Goal: Book appointment/travel/reservation

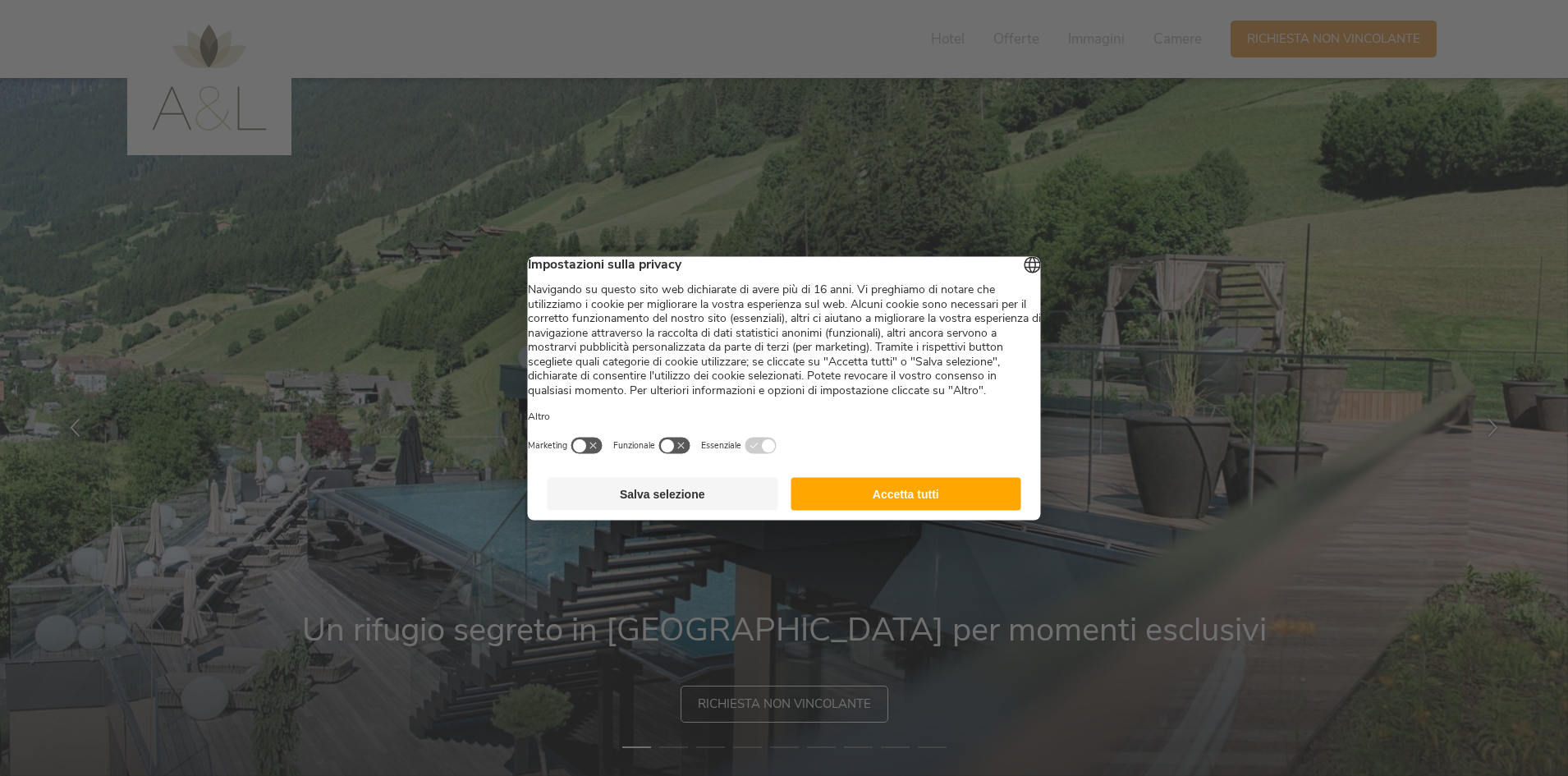
click at [884, 505] on button "Accetta tutti" at bounding box center [905, 493] width 230 height 33
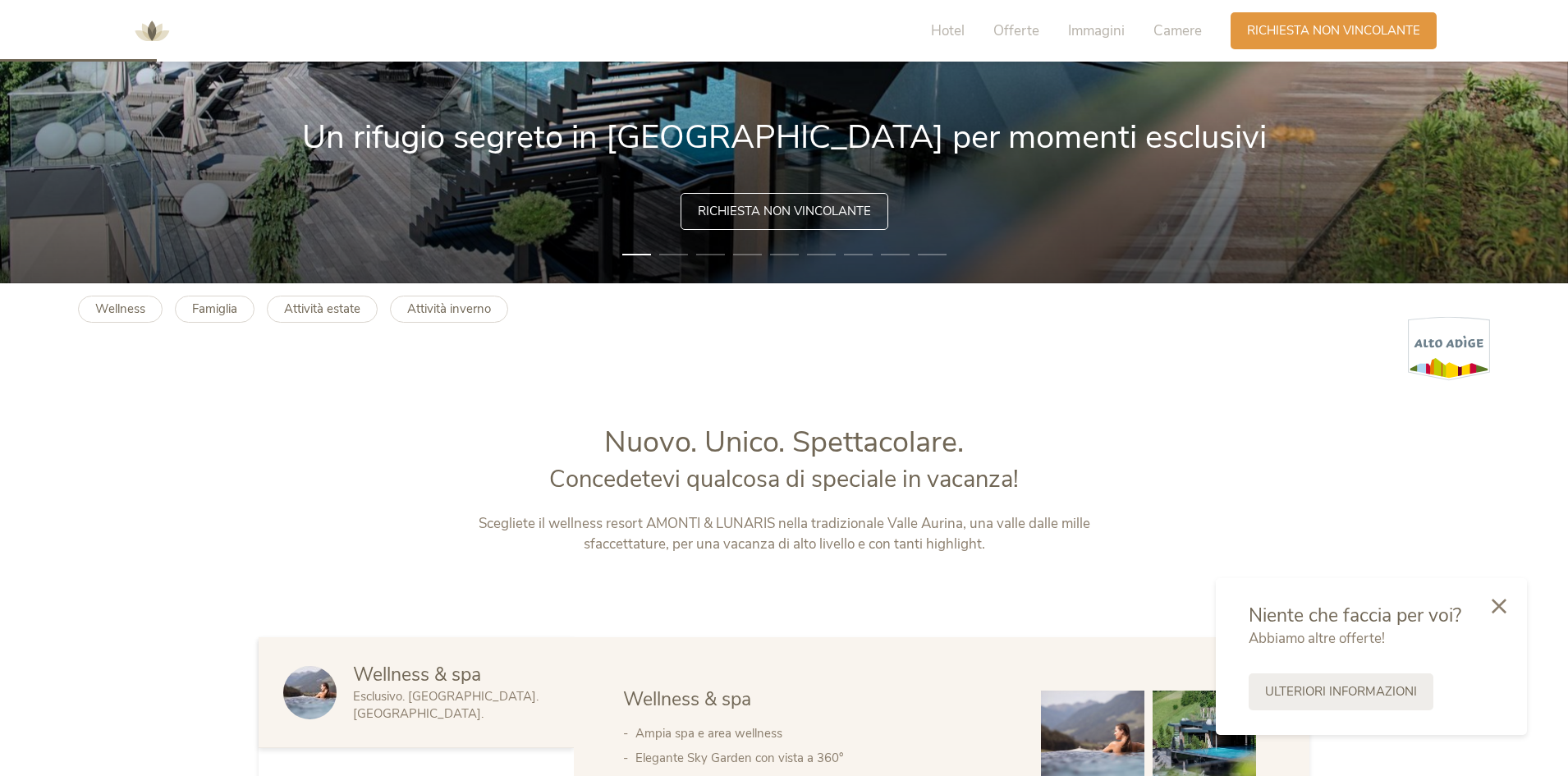
scroll to position [985, 0]
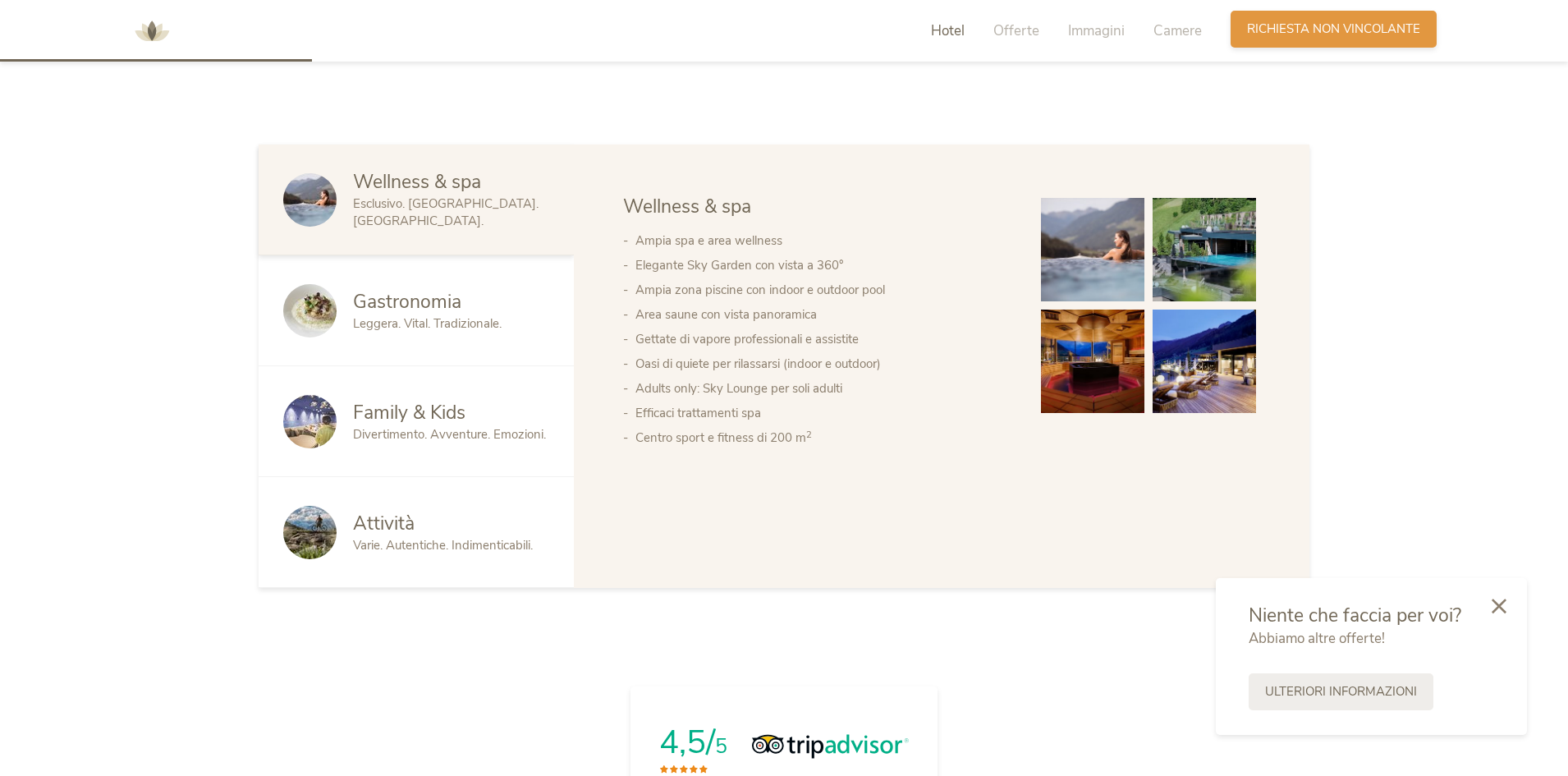
click at [1297, 38] on div "Richiesta Richiesta non vincolante" at bounding box center [1334, 29] width 206 height 37
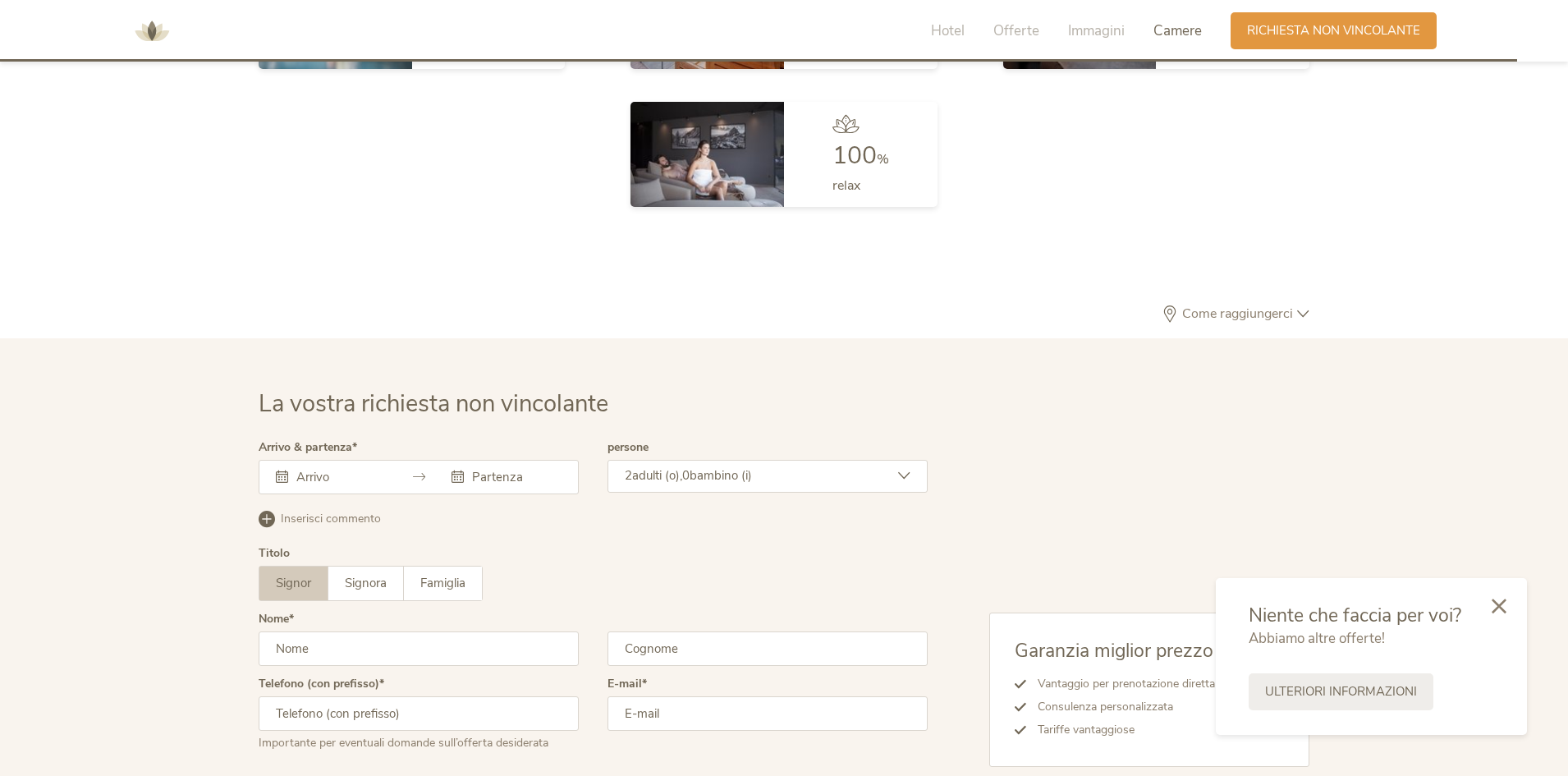
scroll to position [4946, 0]
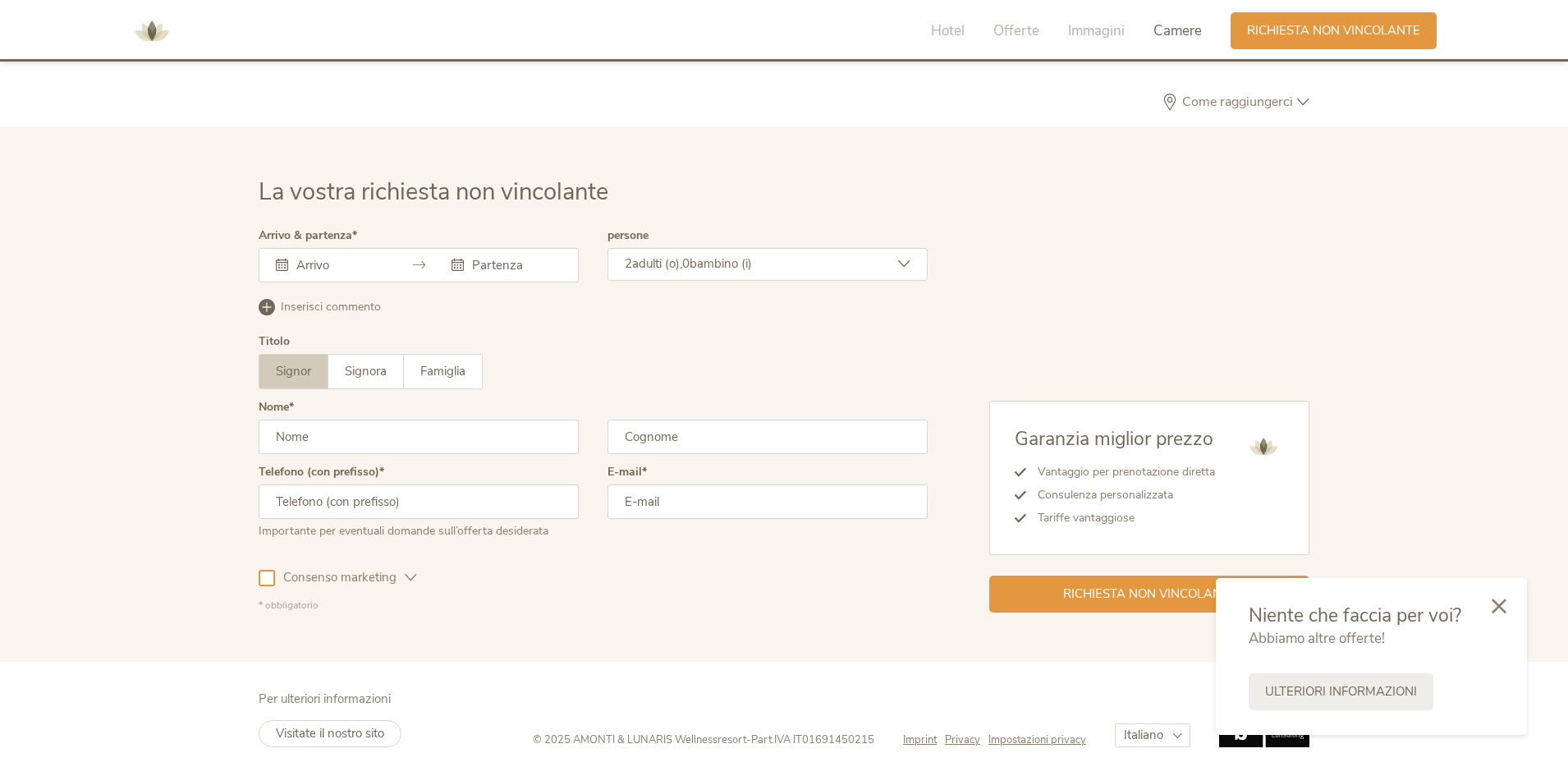
click at [157, 32] on img at bounding box center [151, 31] width 49 height 49
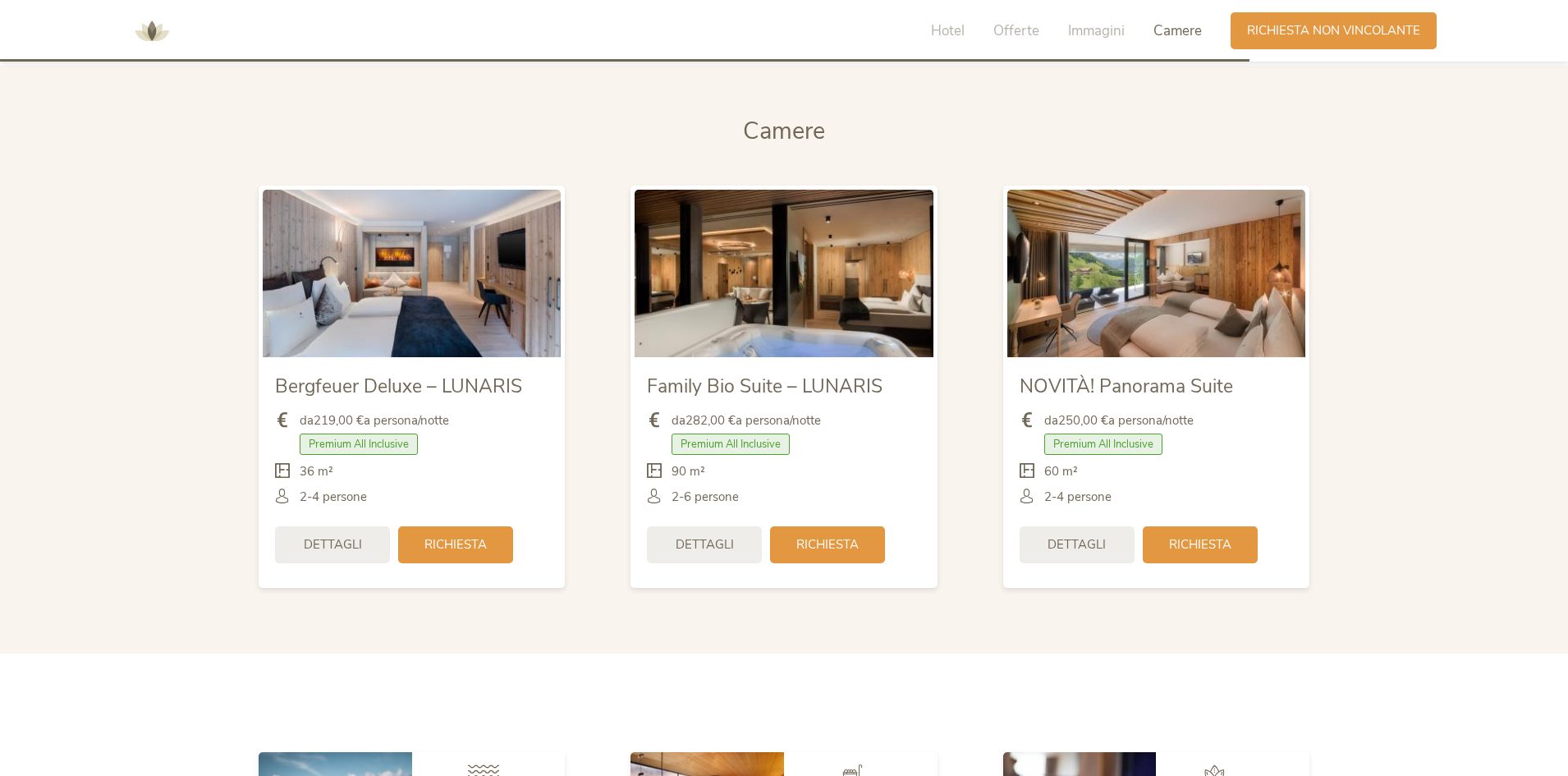
scroll to position [4515, 0]
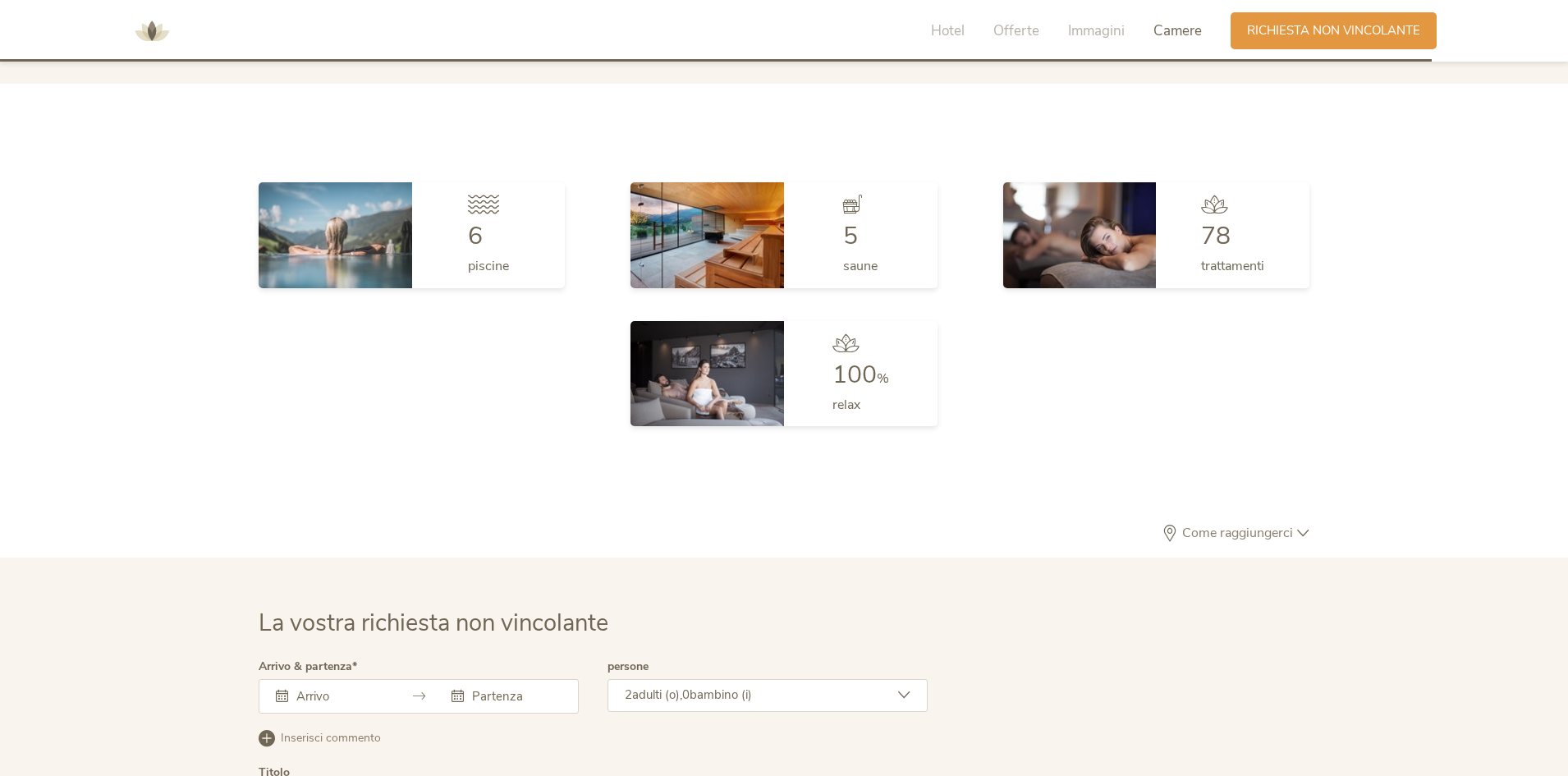
click at [1175, 22] on span "Camere" at bounding box center [1177, 31] width 48 height 19
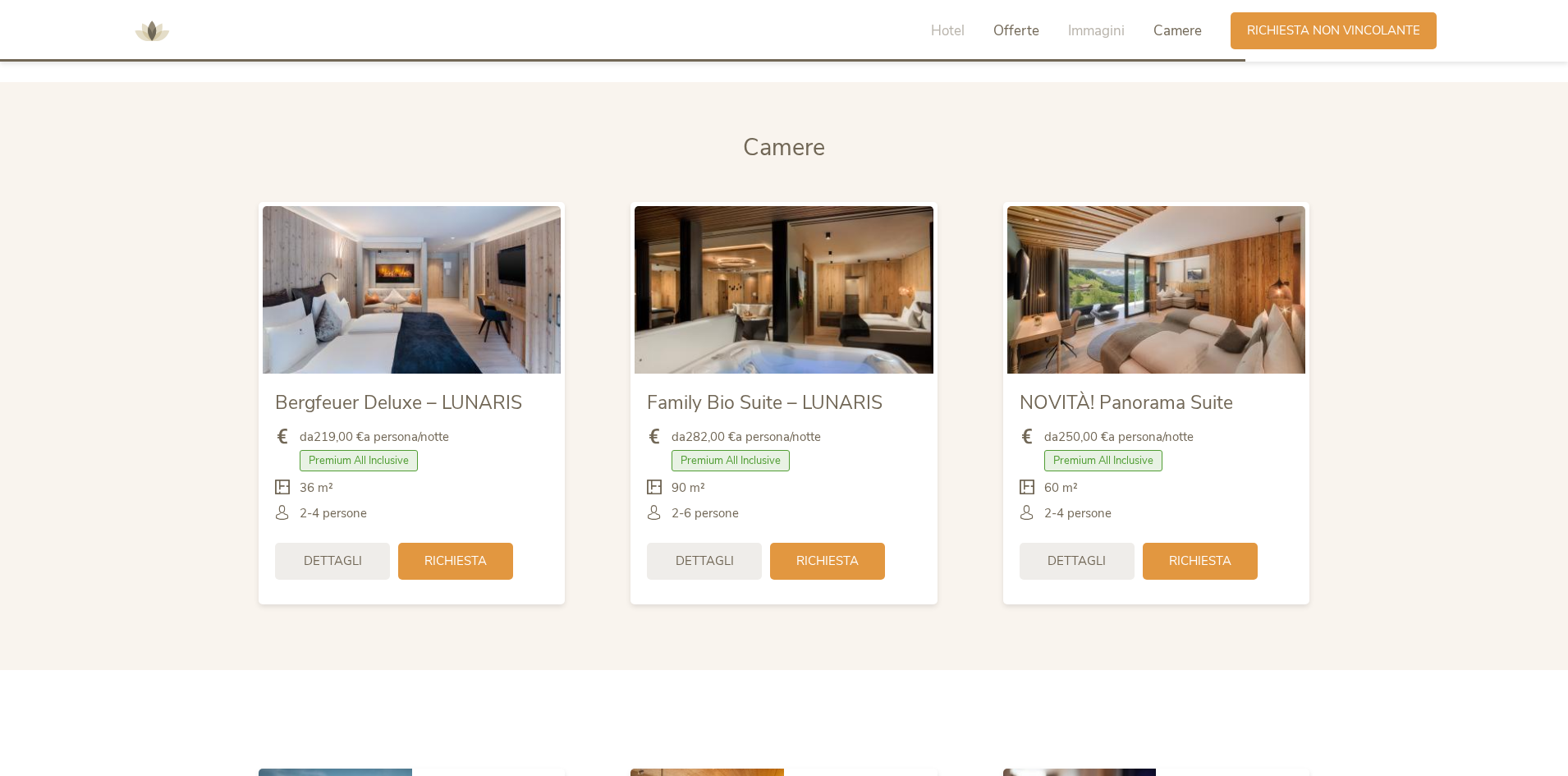
click at [1016, 29] on span "Offerte" at bounding box center [1016, 31] width 46 height 19
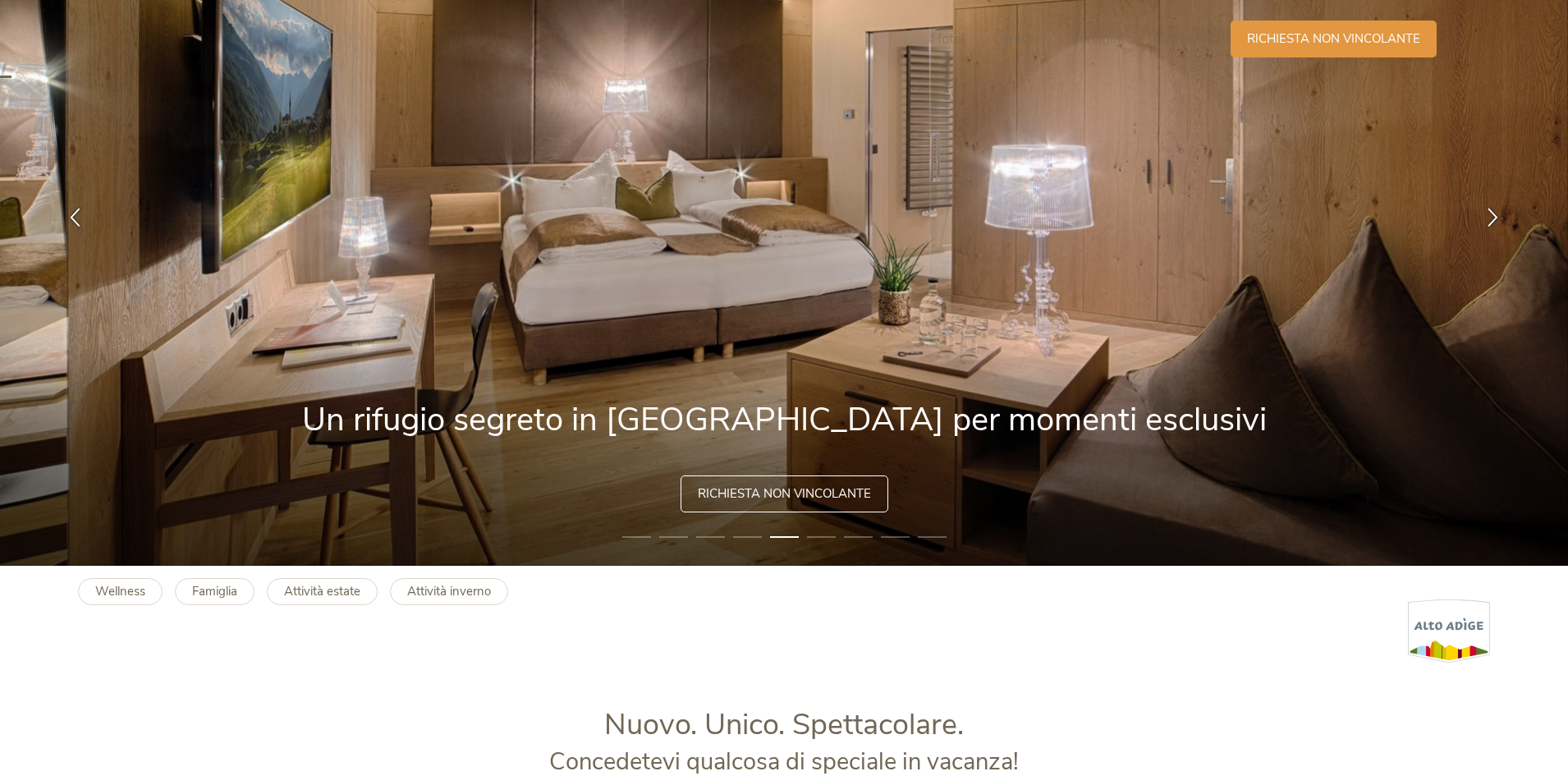
scroll to position [0, 0]
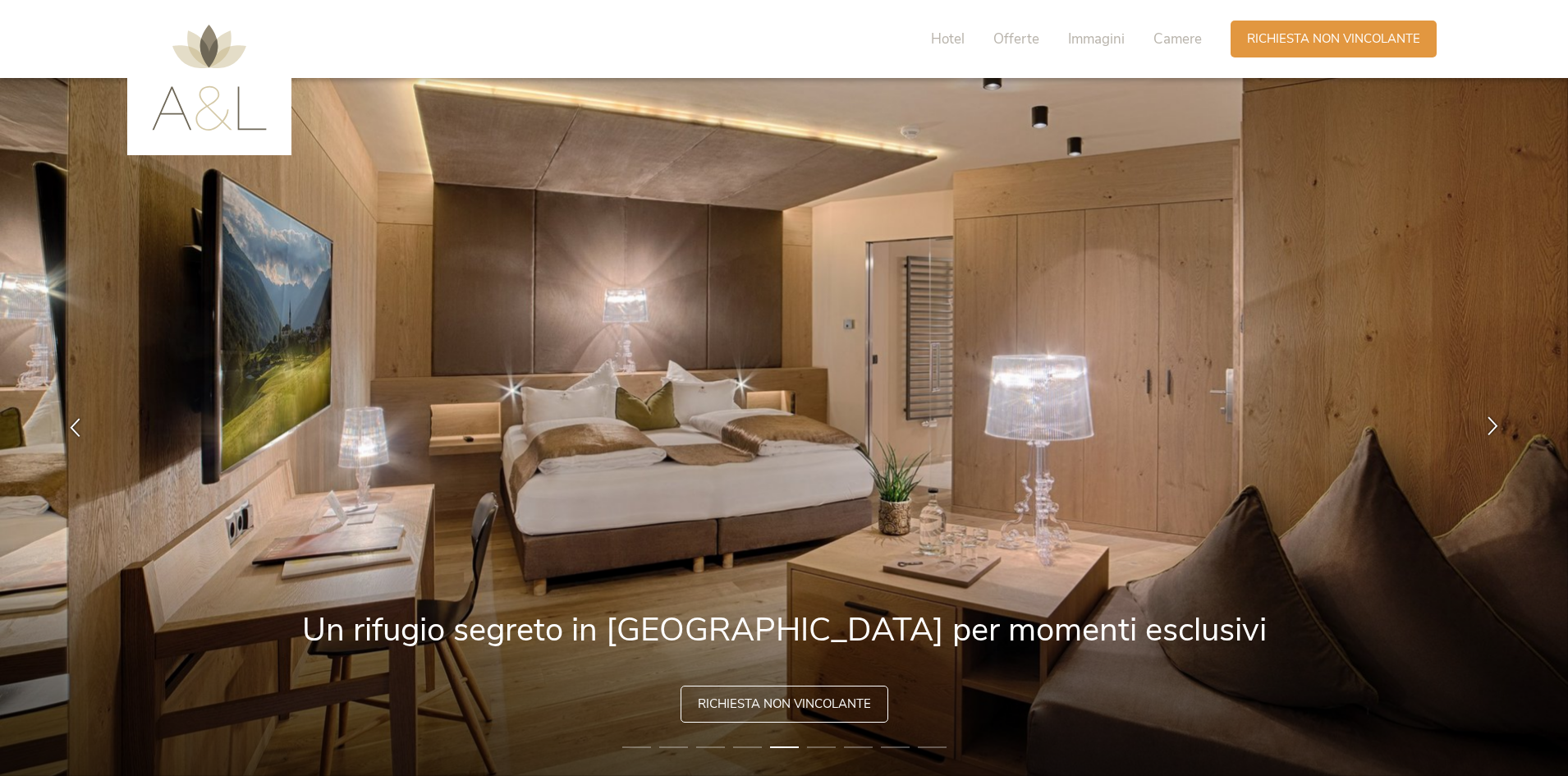
click at [1489, 429] on icon at bounding box center [1493, 426] width 19 height 19
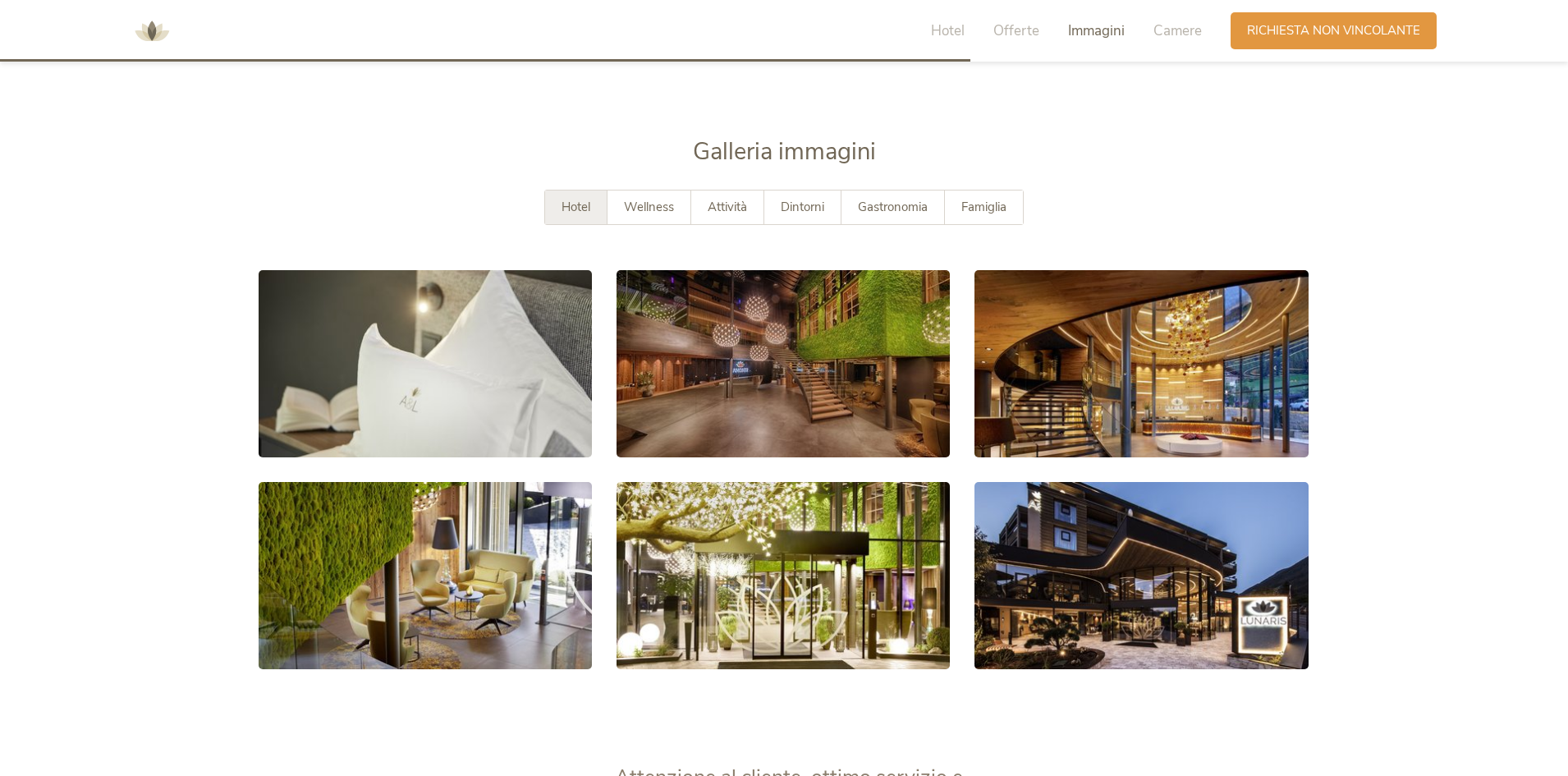
scroll to position [3120, 0]
